Goal: Information Seeking & Learning: Learn about a topic

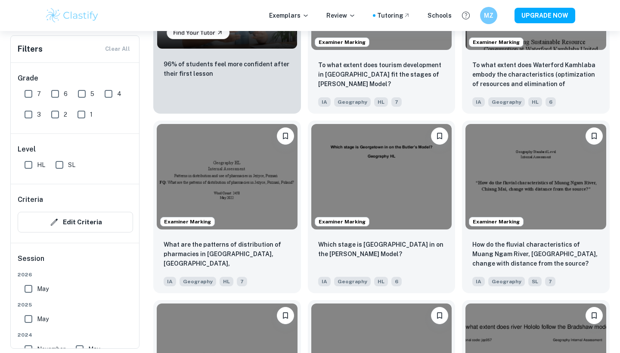
scroll to position [734, 0]
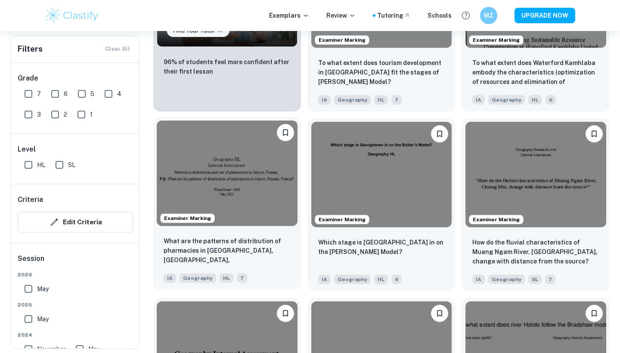
click at [228, 158] on img at bounding box center [227, 173] width 141 height 105
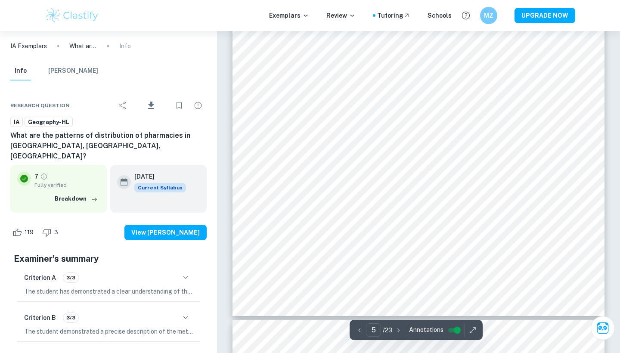
scroll to position [2272, 0]
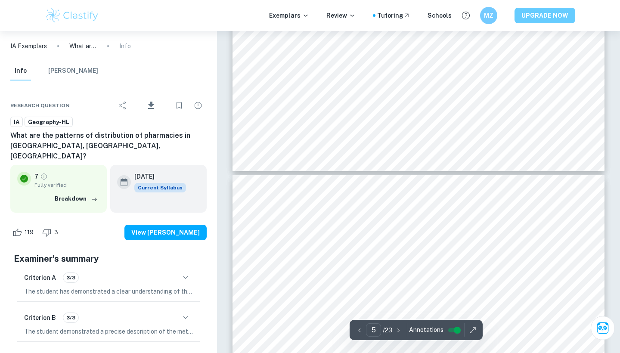
type input "6"
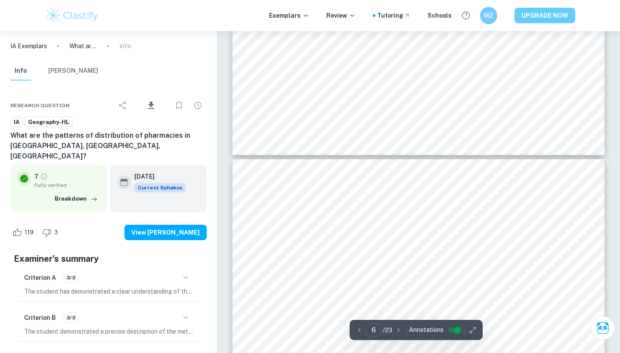
scroll to position [2441, 0]
